Goal: Task Accomplishment & Management: Use online tool/utility

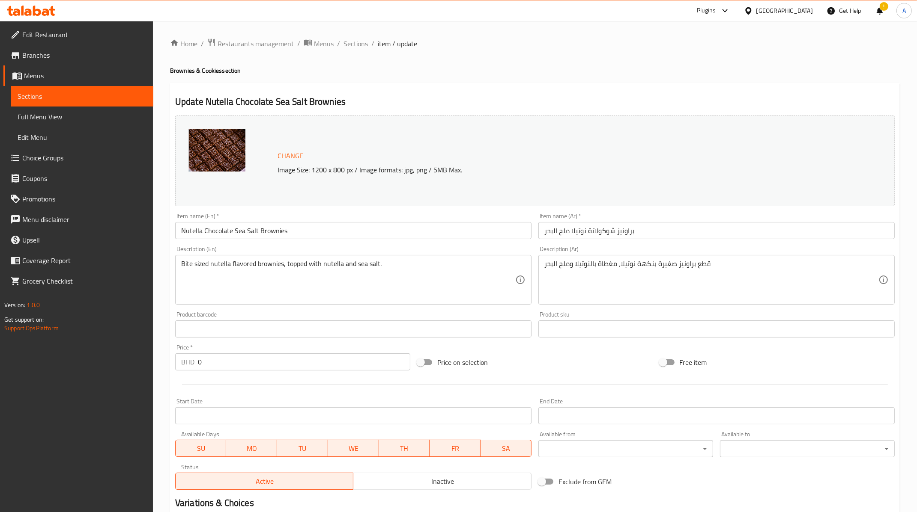
click at [45, 6] on icon at bounding box center [31, 11] width 48 height 10
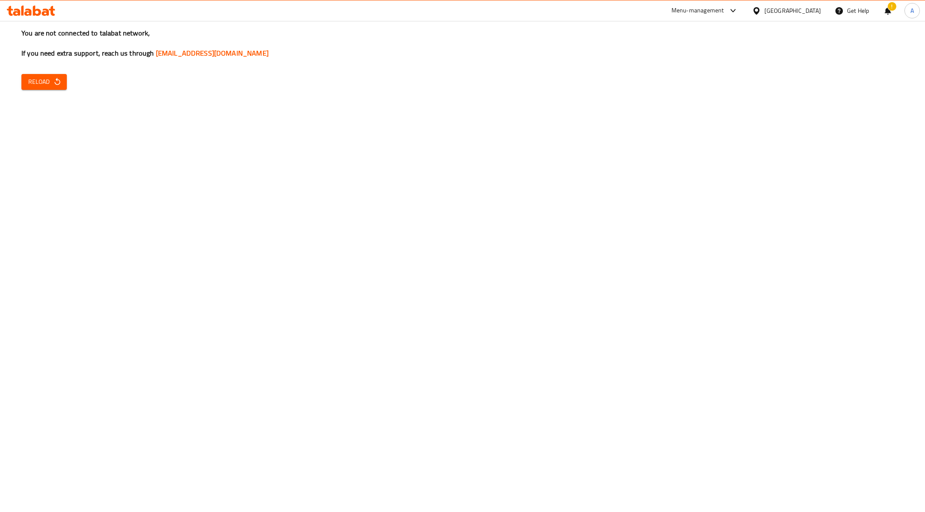
click at [39, 91] on div "You are not connected to talabat network, If you need extra support, reach us t…" at bounding box center [462, 256] width 925 height 512
click at [39, 72] on div "You are not connected to talabat network, If you need extra support, reach us t…" at bounding box center [462, 256] width 925 height 512
click at [40, 81] on span "Reload" at bounding box center [44, 82] width 32 height 11
